Goal: Find specific page/section: Find specific page/section

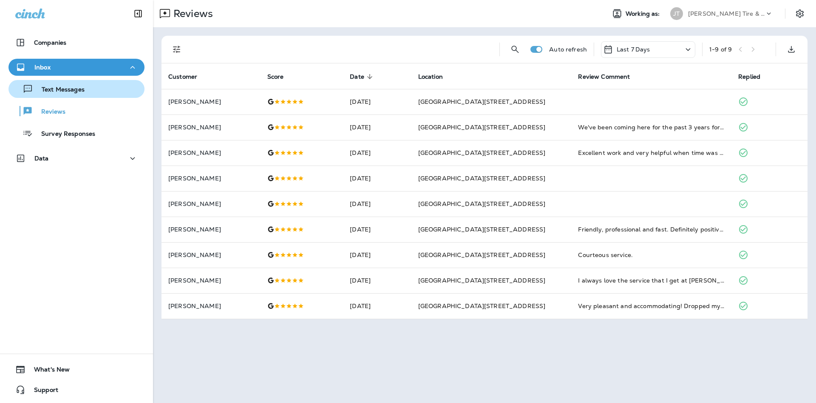
click at [60, 95] on button "Text Messages" at bounding box center [77, 89] width 136 height 18
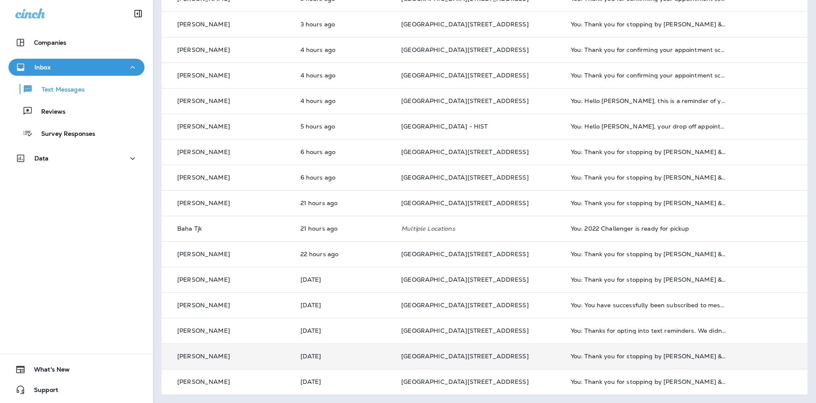
scroll to position [21, 0]
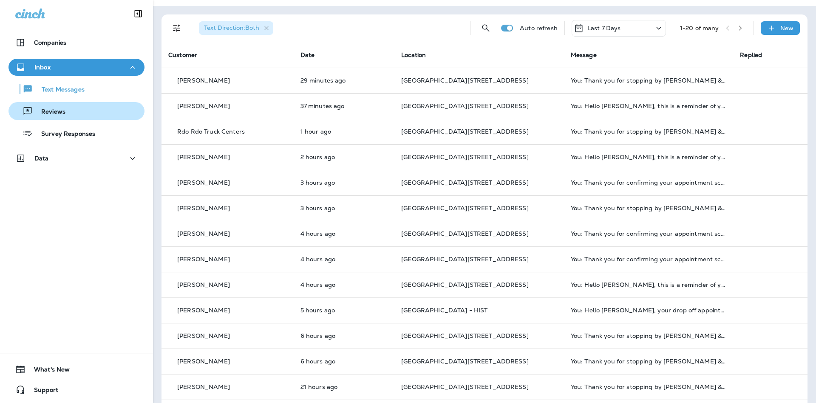
click at [115, 112] on div "Reviews" at bounding box center [76, 111] width 129 height 13
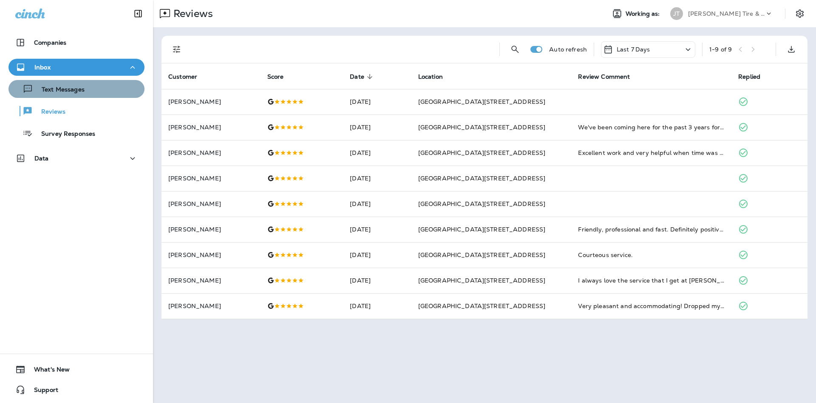
click at [96, 85] on div "Text Messages" at bounding box center [76, 88] width 129 height 13
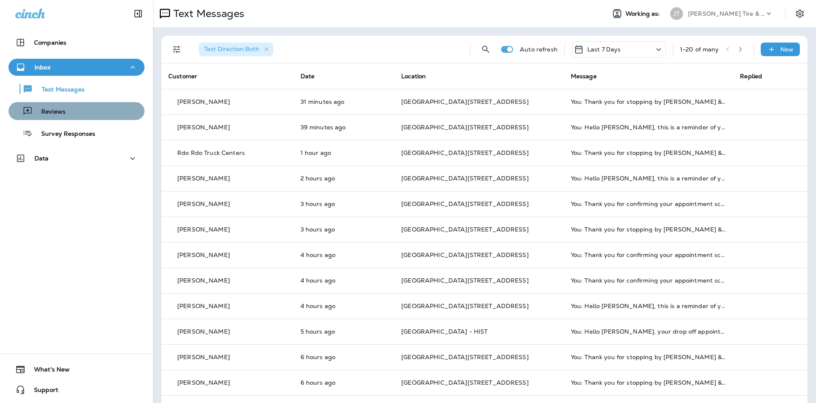
click at [100, 110] on div "Reviews" at bounding box center [76, 111] width 129 height 13
